Goal: Task Accomplishment & Management: Manage account settings

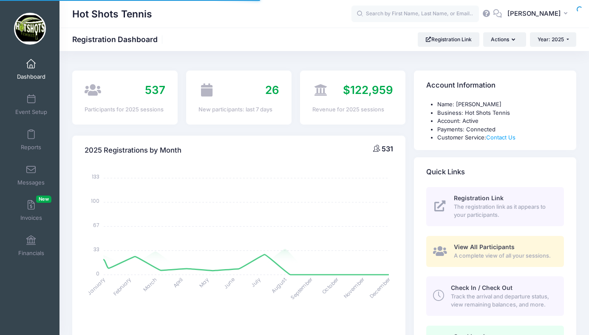
select select
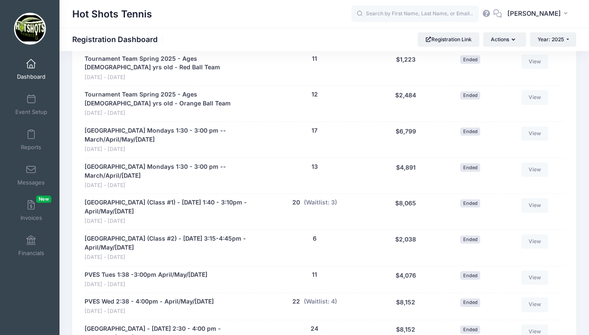
scroll to position [1251, 0]
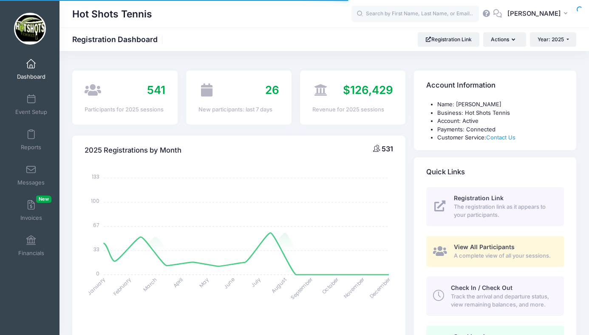
select select
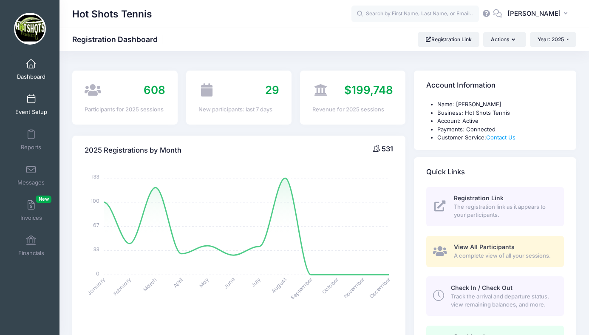
click at [31, 103] on span at bounding box center [31, 99] width 0 height 9
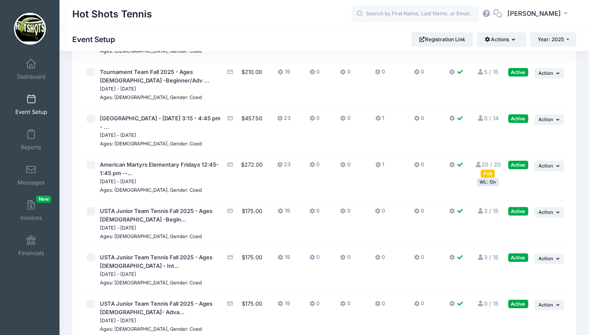
scroll to position [2233, 0]
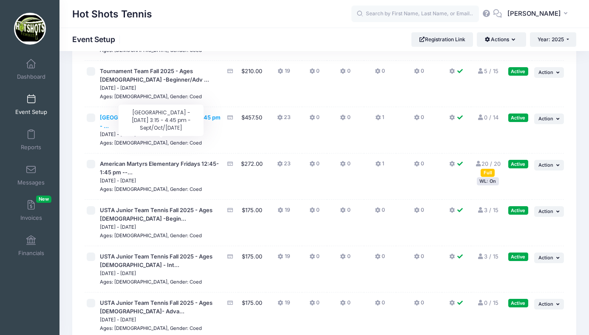
click at [156, 129] on span "St Anastasia Elementary - Monday 3:15 - 4:45 pm - ..." at bounding box center [160, 121] width 121 height 15
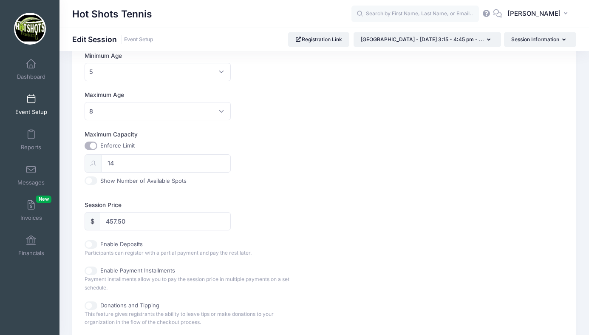
scroll to position [260, 0]
click at [129, 222] on input "457.50" at bounding box center [165, 219] width 131 height 18
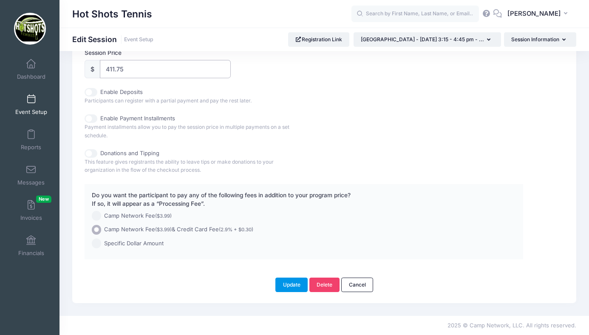
type input "411.75"
click at [285, 282] on button "Update" at bounding box center [291, 285] width 32 height 14
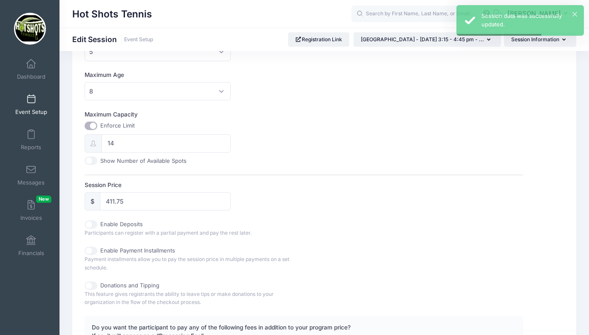
scroll to position [305, 0]
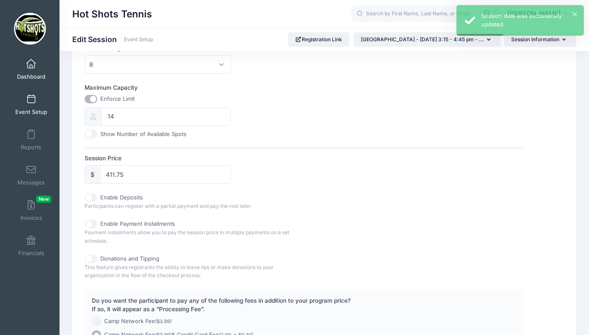
click at [31, 67] on span at bounding box center [31, 64] width 0 height 9
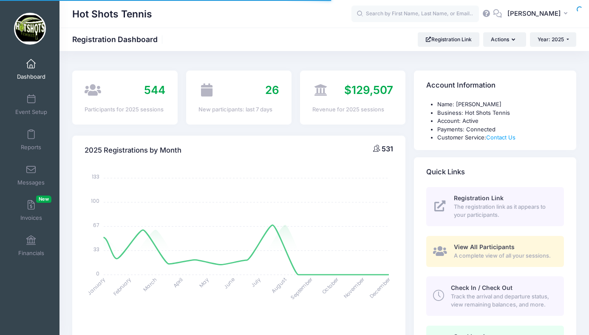
select select
